Goal: Task Accomplishment & Management: Complete application form

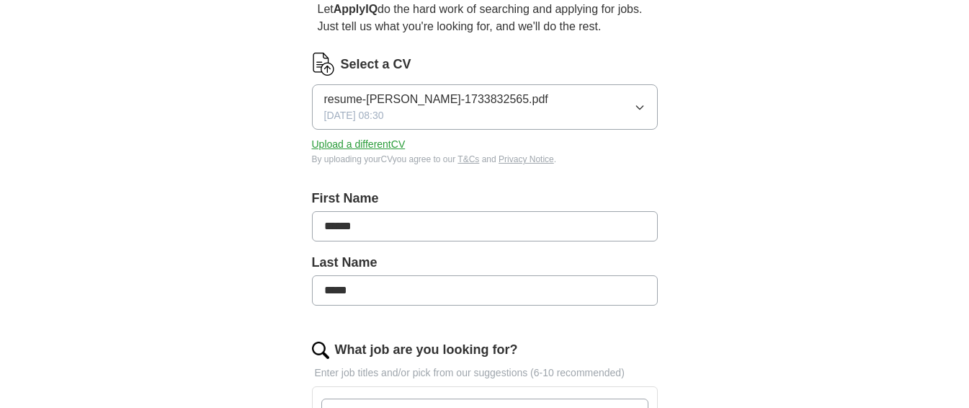
click at [641, 103] on icon "button" at bounding box center [640, 108] width 12 height 12
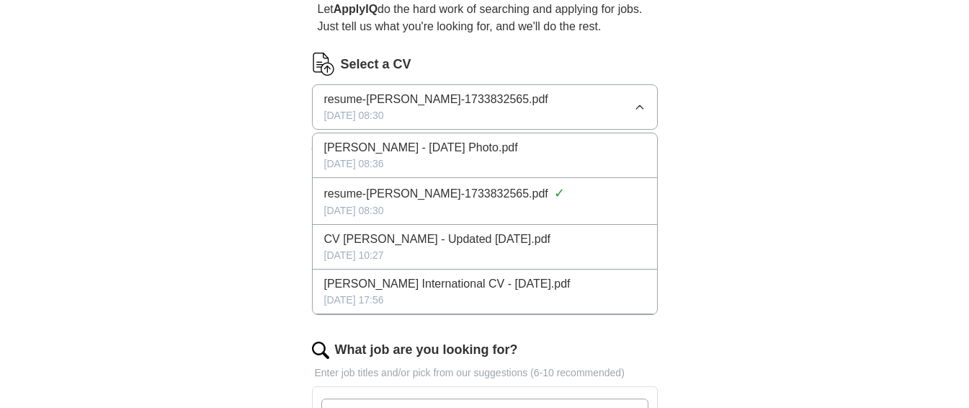
click at [636, 103] on icon "button" at bounding box center [640, 108] width 12 height 12
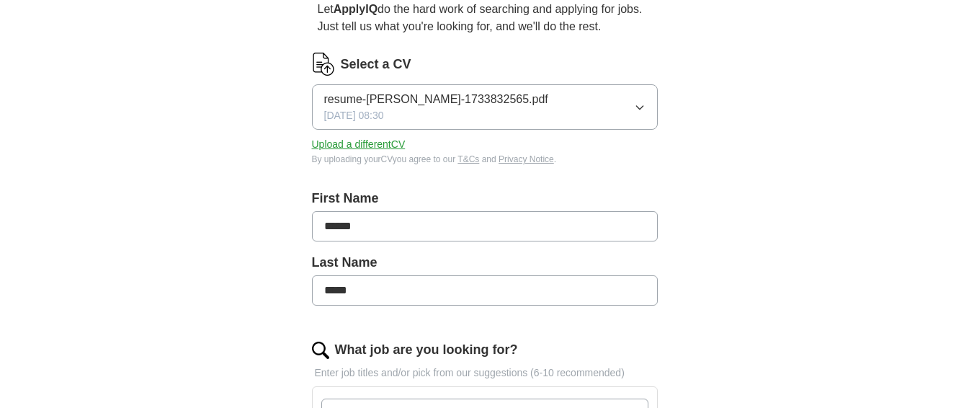
click at [378, 141] on button "Upload a different CV" at bounding box center [359, 144] width 94 height 15
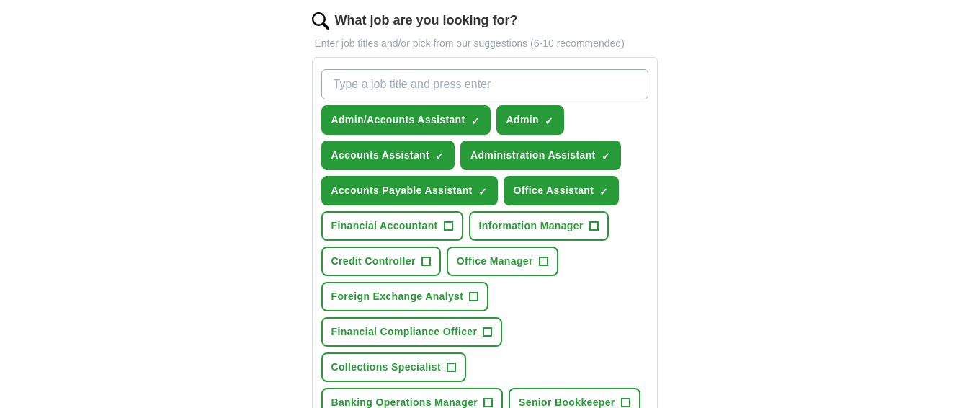
scroll to position [504, 0]
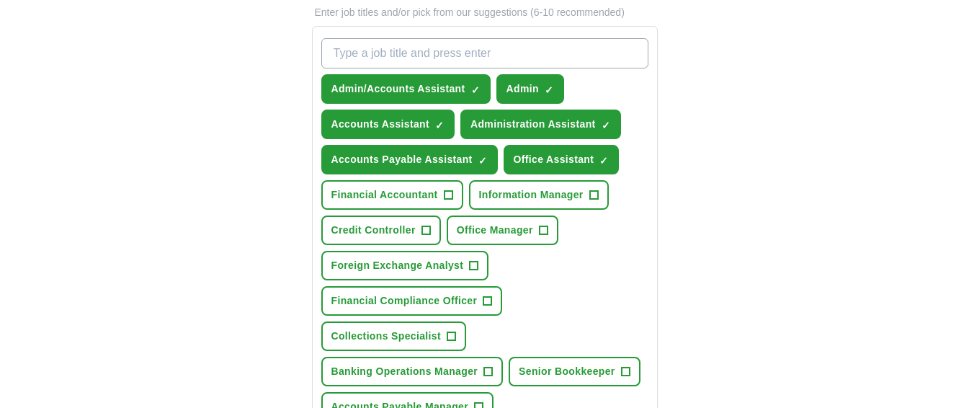
click at [428, 51] on input "What job are you looking for?" at bounding box center [484, 53] width 327 height 30
click at [409, 53] on input "Bussiness Suport" at bounding box center [484, 53] width 327 height 30
click at [354, 50] on input "Bussiness Support" at bounding box center [484, 53] width 327 height 30
type input "Business Support"
click at [436, 52] on input "Business Support" at bounding box center [484, 53] width 327 height 30
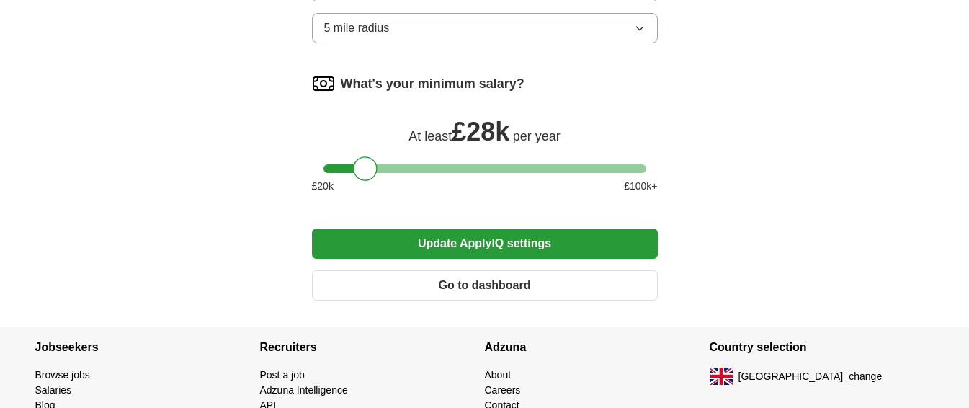
scroll to position [1206, 0]
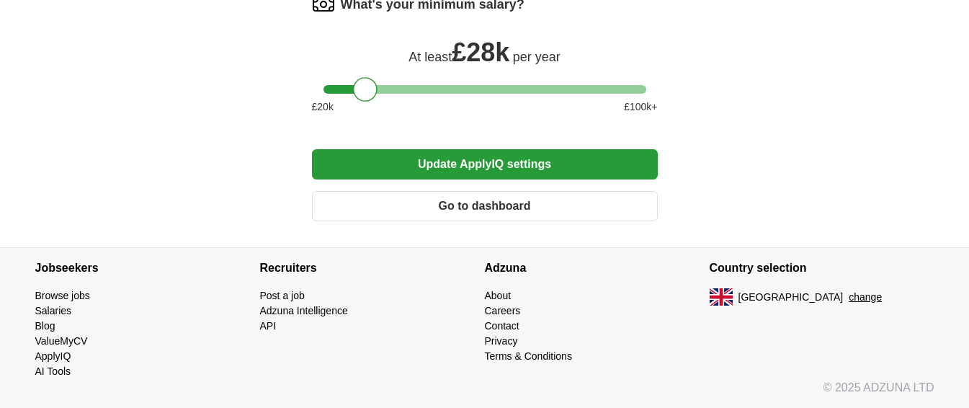
click at [528, 163] on button "Update ApplyIQ settings" at bounding box center [485, 164] width 346 height 30
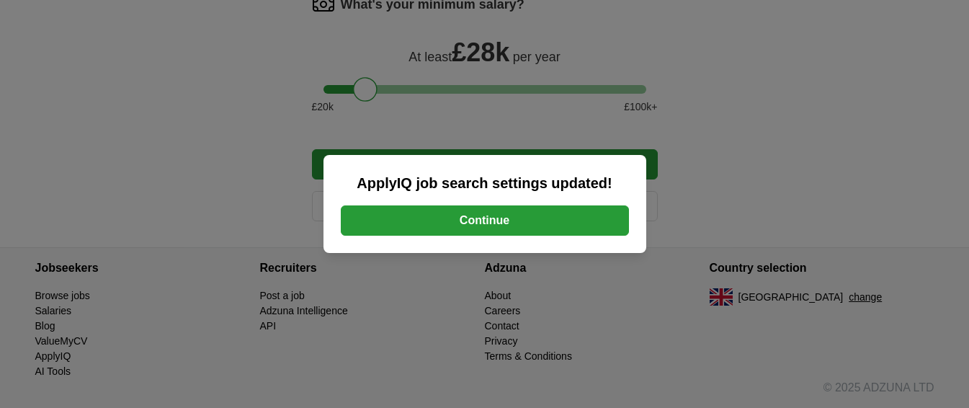
click at [502, 212] on button "Continue" at bounding box center [485, 220] width 288 height 30
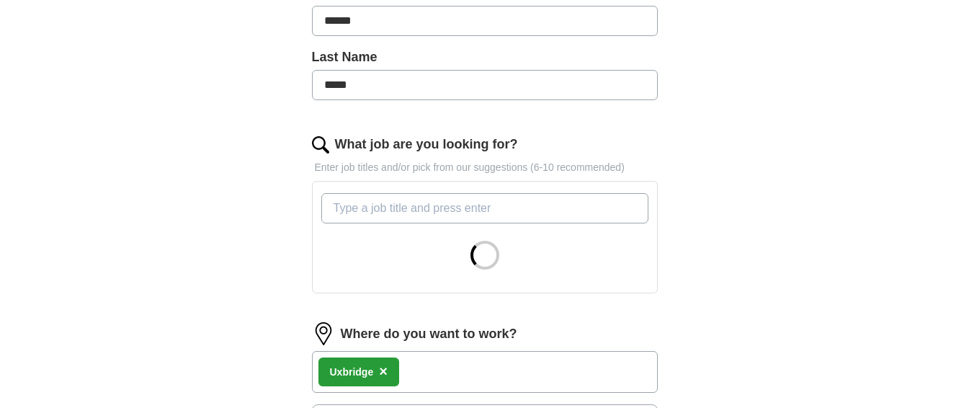
scroll to position [360, 0]
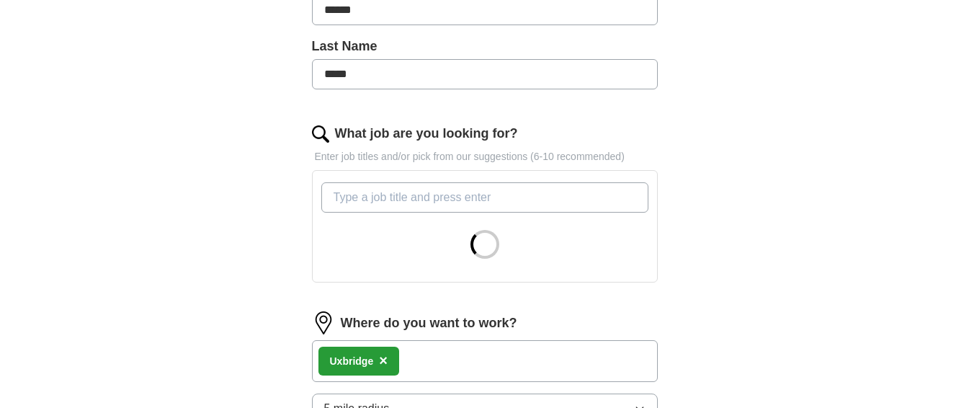
click at [391, 197] on input "What job are you looking for?" at bounding box center [484, 197] width 327 height 30
type input "Office Co-Ordinator"
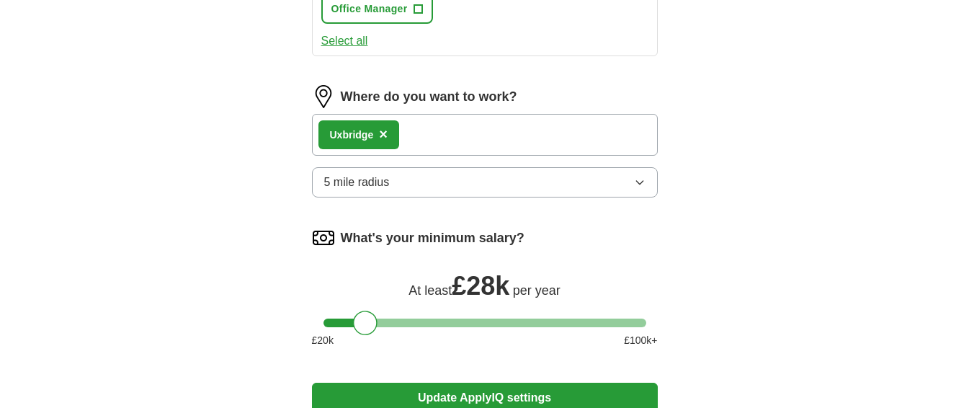
scroll to position [1081, 0]
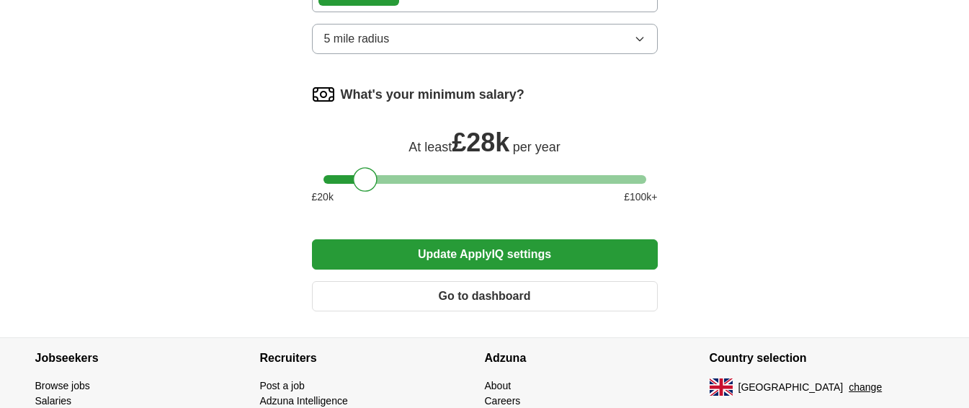
click at [422, 258] on button "Update ApplyIQ settings" at bounding box center [485, 254] width 346 height 30
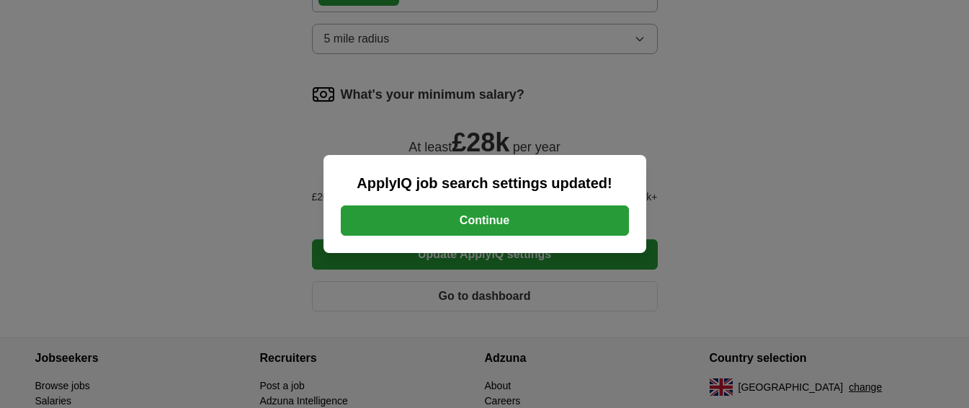
click at [461, 217] on button "Continue" at bounding box center [485, 220] width 288 height 30
